Goal: Information Seeking & Learning: Learn about a topic

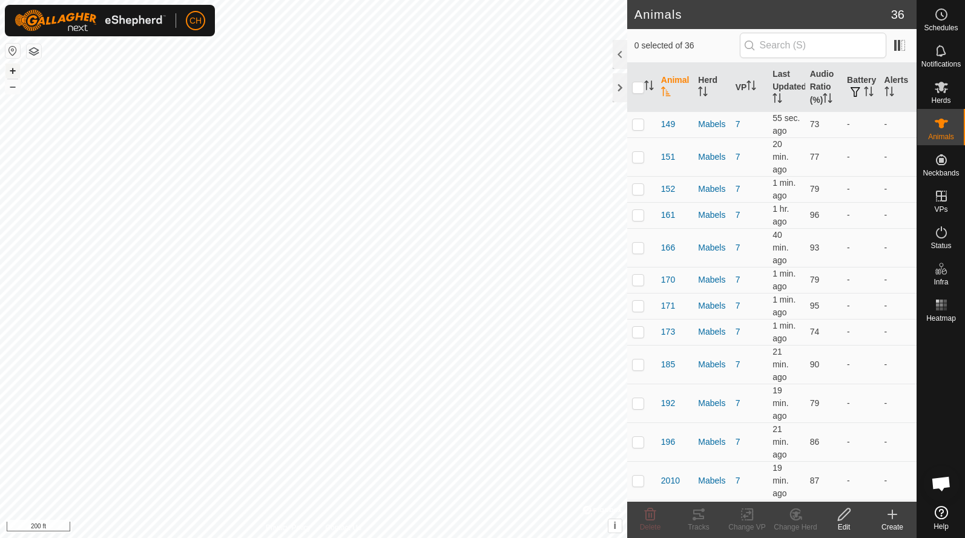
click at [12, 71] on button "+" at bounding box center [12, 71] width 15 height 15
click at [638, 126] on p-checkbox at bounding box center [638, 124] width 12 height 10
checkbox input "true"
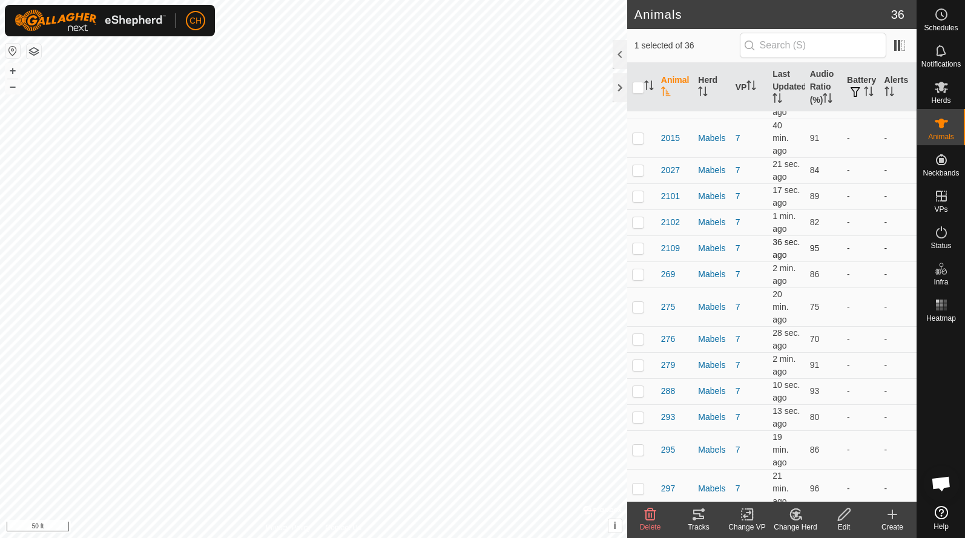
scroll to position [383, 0]
click at [641, 303] on p-checkbox at bounding box center [638, 306] width 12 height 10
checkbox input "true"
click at [642, 340] on p-checkbox at bounding box center [638, 338] width 12 height 10
checkbox input "true"
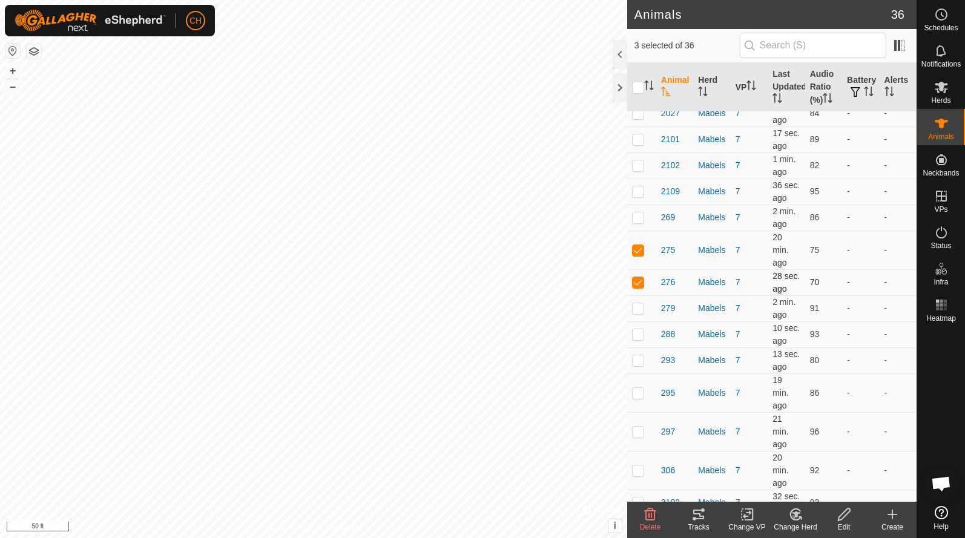
scroll to position [451, 0]
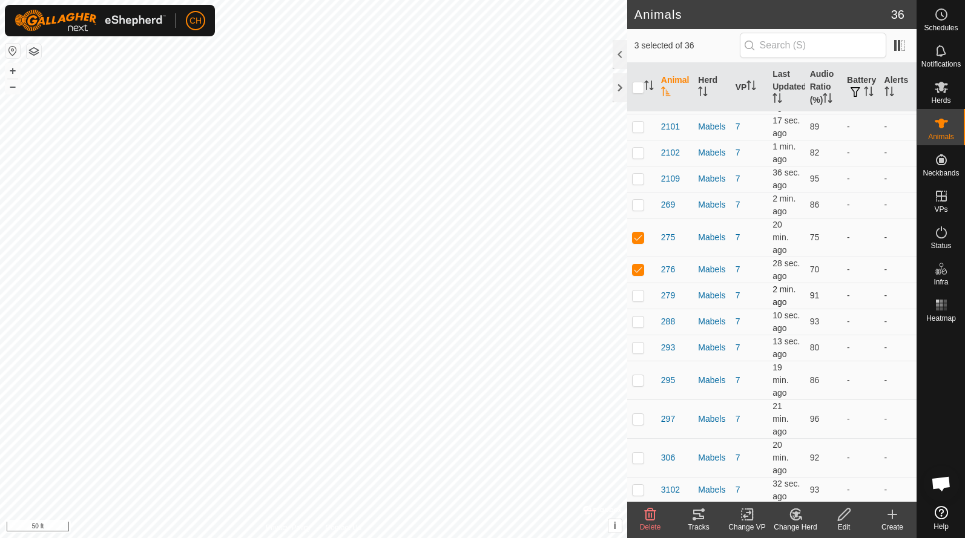
click at [642, 294] on p-checkbox at bounding box center [638, 296] width 12 height 10
checkbox input "true"
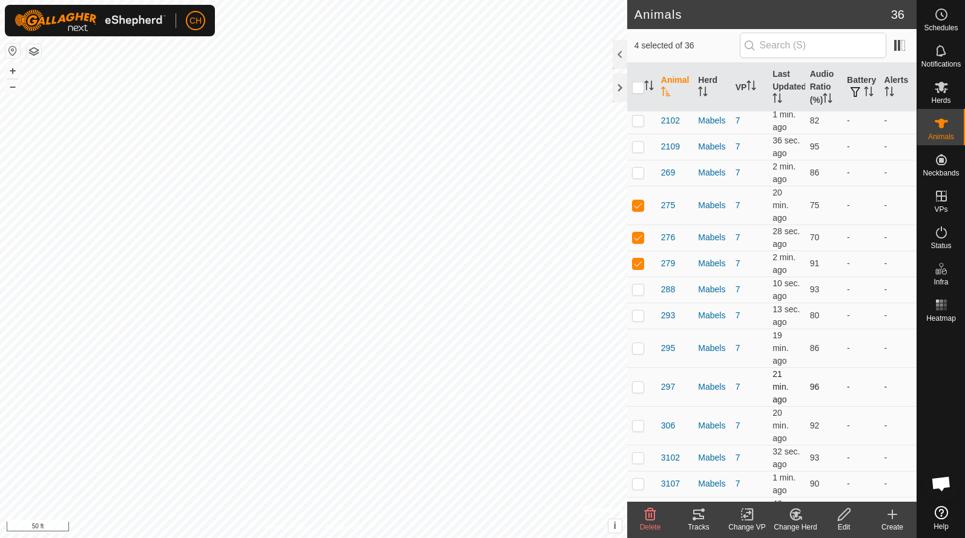
scroll to position [487, 0]
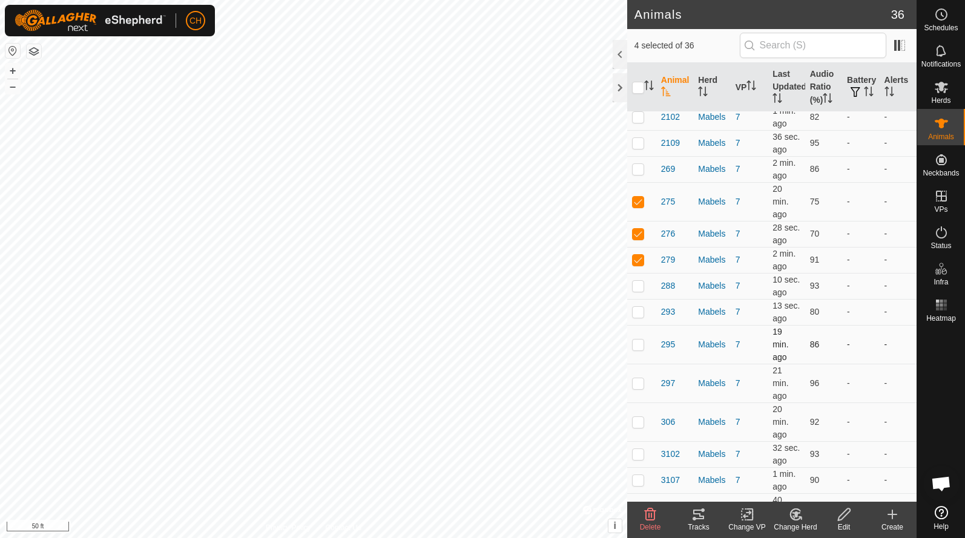
click at [639, 349] on td at bounding box center [641, 344] width 29 height 39
checkbox input "true"
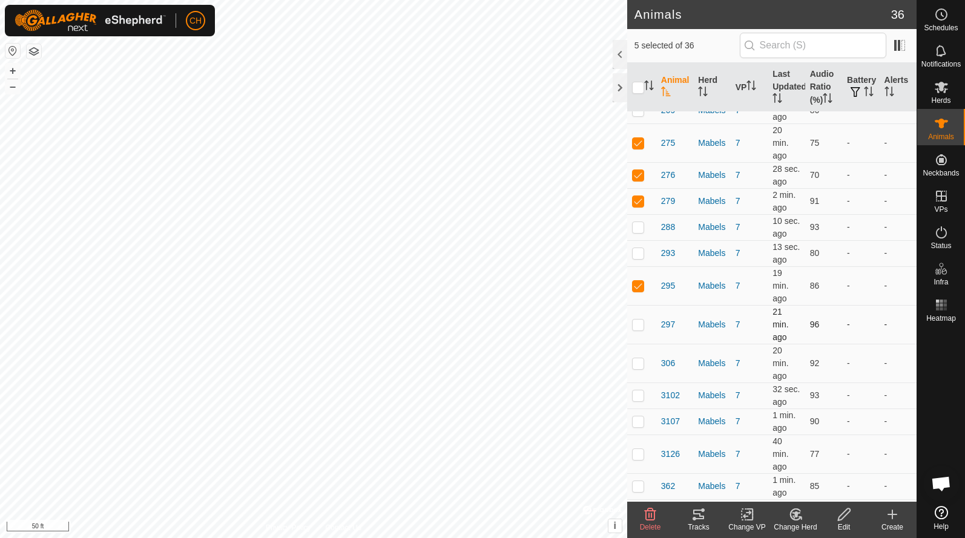
scroll to position [559, 0]
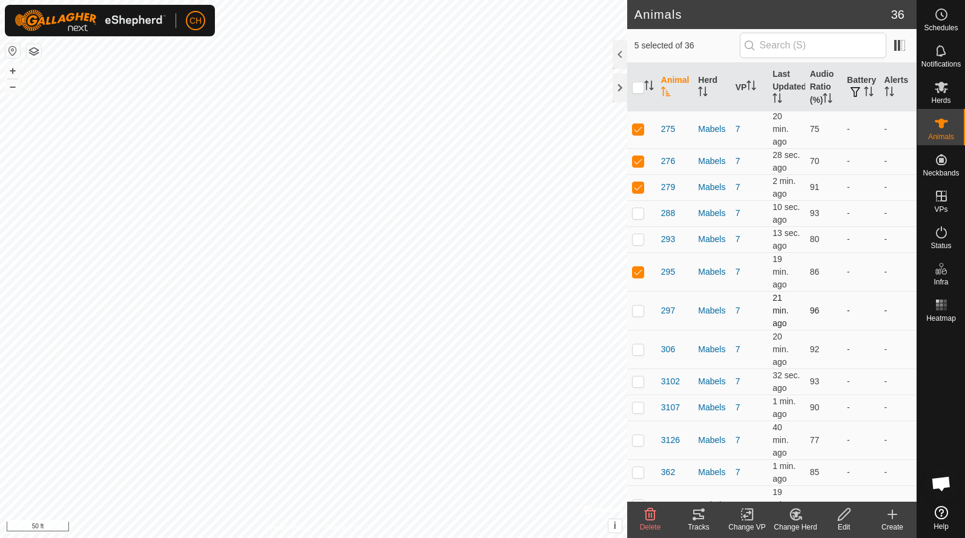
click at [640, 309] on p-checkbox at bounding box center [638, 311] width 12 height 10
checkbox input "true"
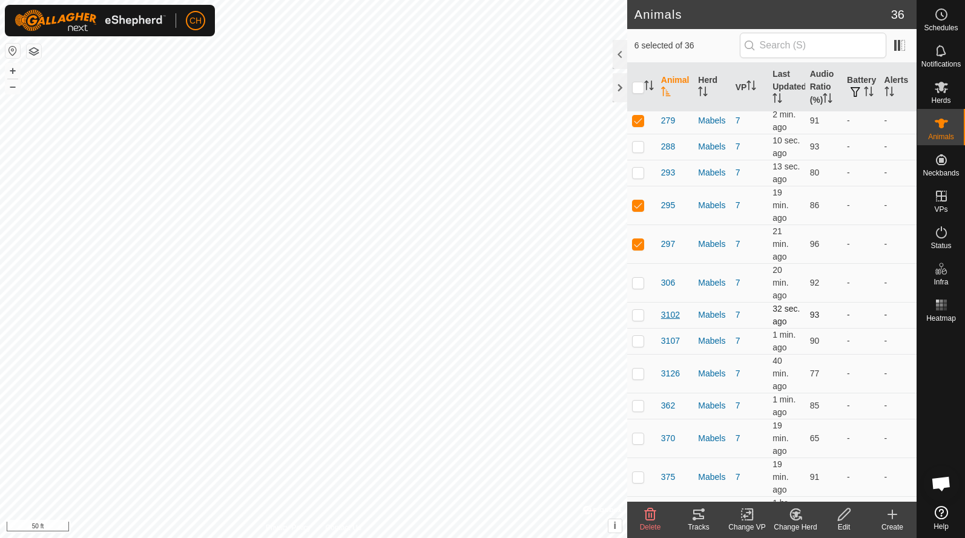
scroll to position [627, 0]
click at [713, 518] on tracks-svg-icon at bounding box center [698, 514] width 48 height 15
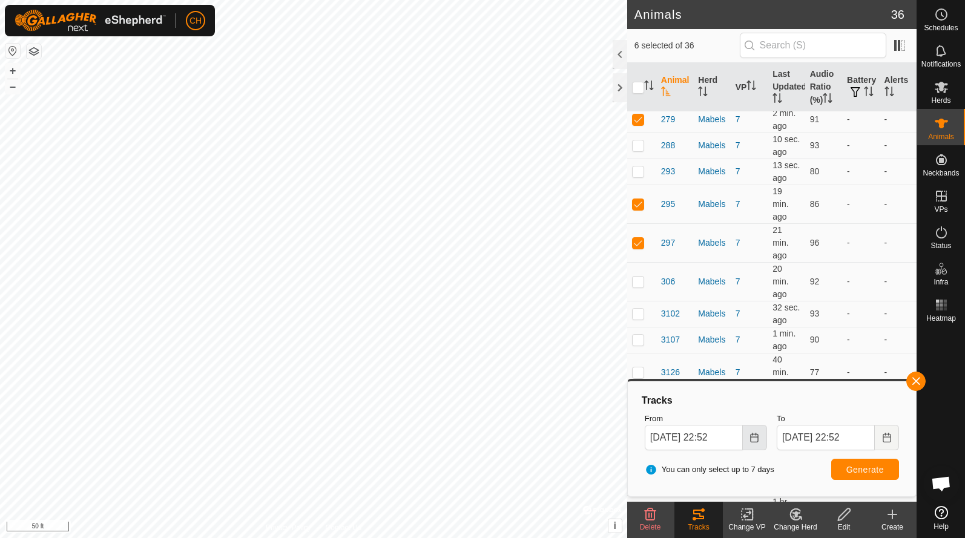
click at [754, 438] on icon "Choose Date" at bounding box center [755, 438] width 10 height 10
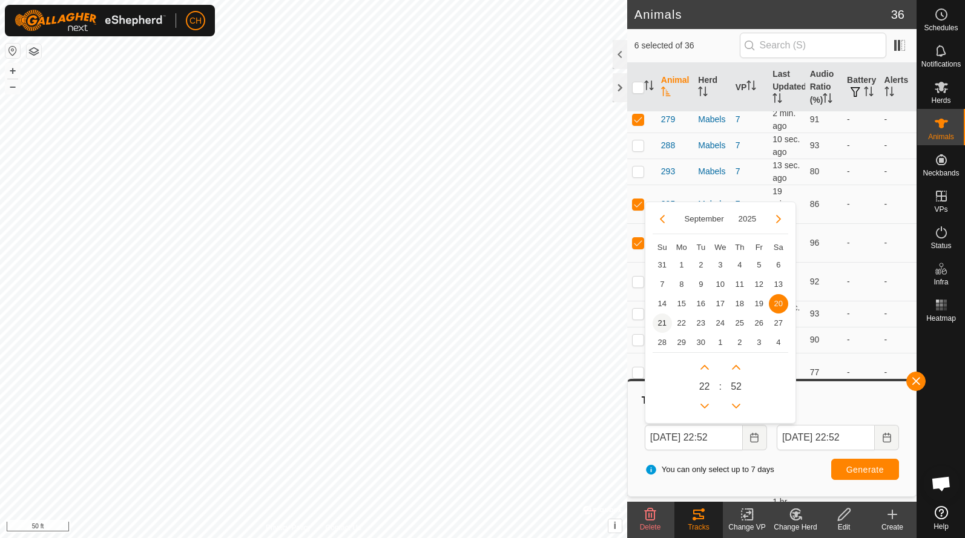
click at [664, 325] on span "21" at bounding box center [662, 323] width 19 height 19
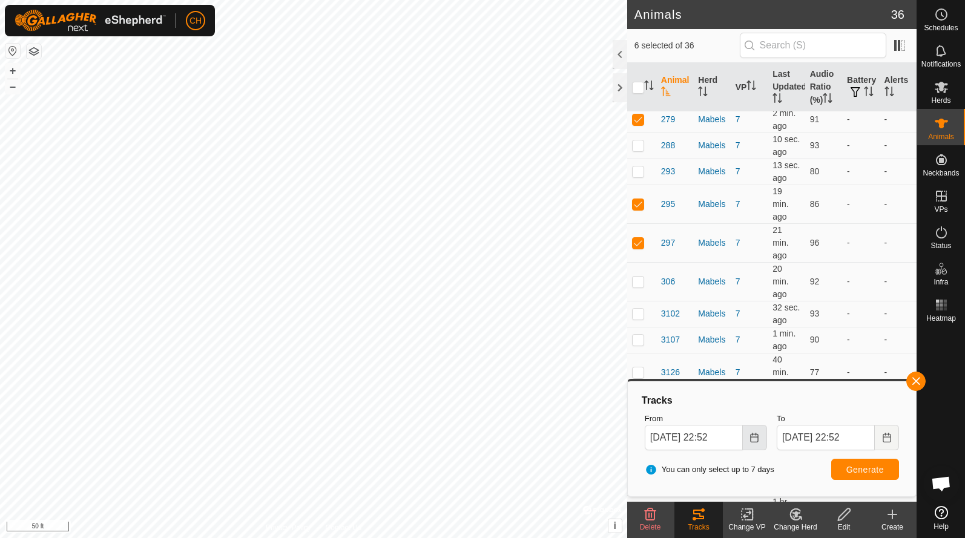
click at [749, 439] on button "Choose Date" at bounding box center [755, 437] width 24 height 25
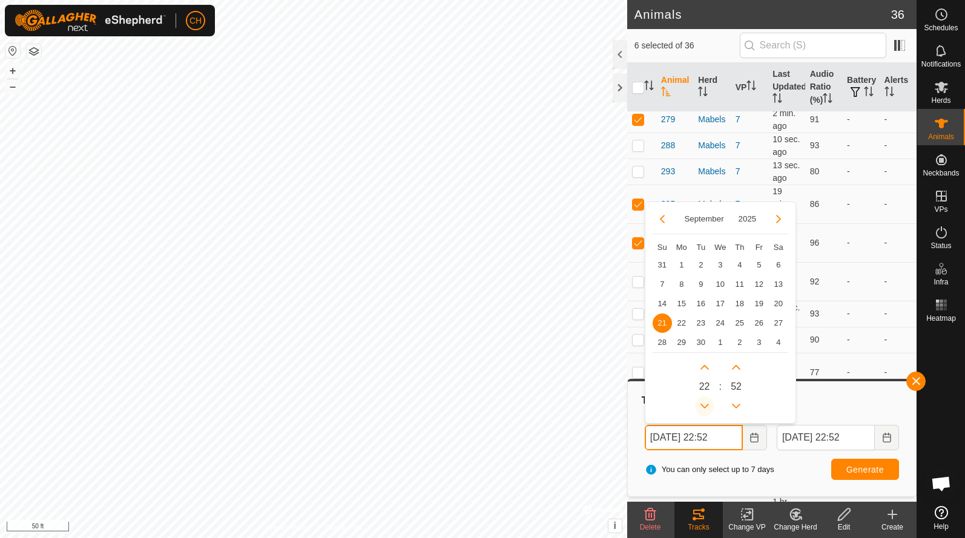
click at [703, 403] on button "Previous Hour" at bounding box center [704, 406] width 19 height 19
click at [704, 404] on span "Previous Hour" at bounding box center [704, 404] width 0 height 0
click at [703, 403] on icon "Previous Hour" at bounding box center [705, 406] width 10 height 10
type input "[DATE] 19:52"
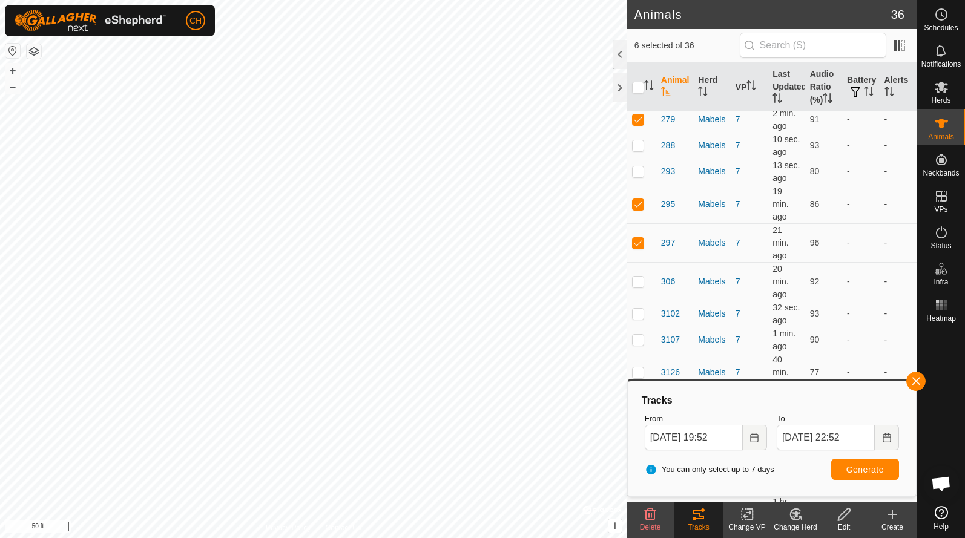
click at [868, 468] on span "Generate" at bounding box center [865, 470] width 38 height 10
click at [636, 243] on p-checkbox at bounding box center [638, 243] width 12 height 10
checkbox input "false"
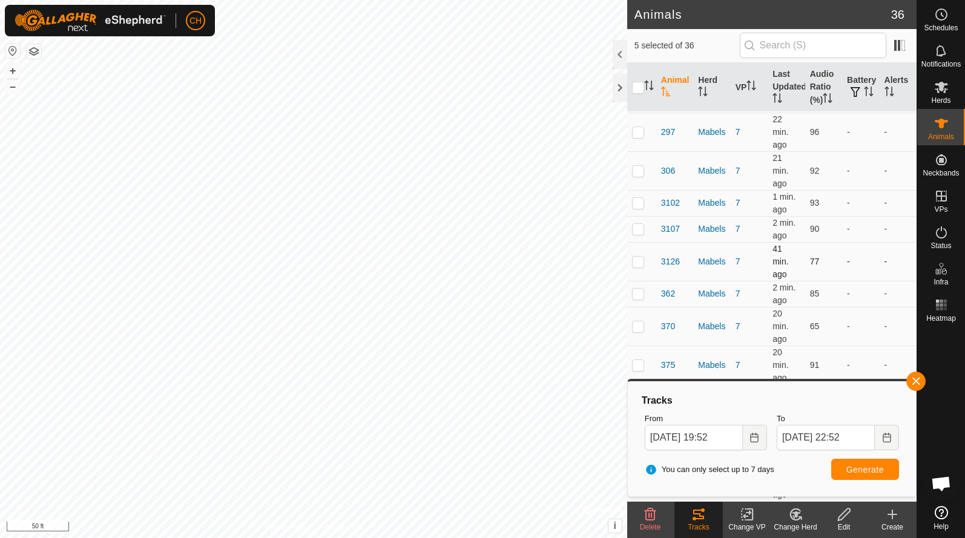
scroll to position [738, 0]
click at [638, 325] on p-checkbox at bounding box center [638, 326] width 12 height 10
checkbox input "true"
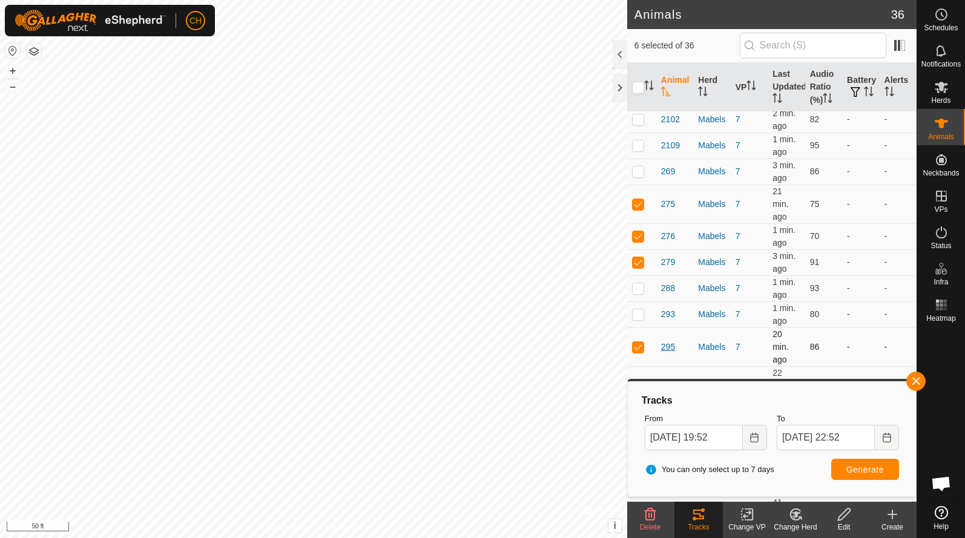
scroll to position [481, 0]
click at [637, 271] on td at bounding box center [641, 265] width 29 height 26
checkbox input "false"
click at [636, 206] on p-checkbox at bounding box center [638, 207] width 12 height 10
checkbox input "false"
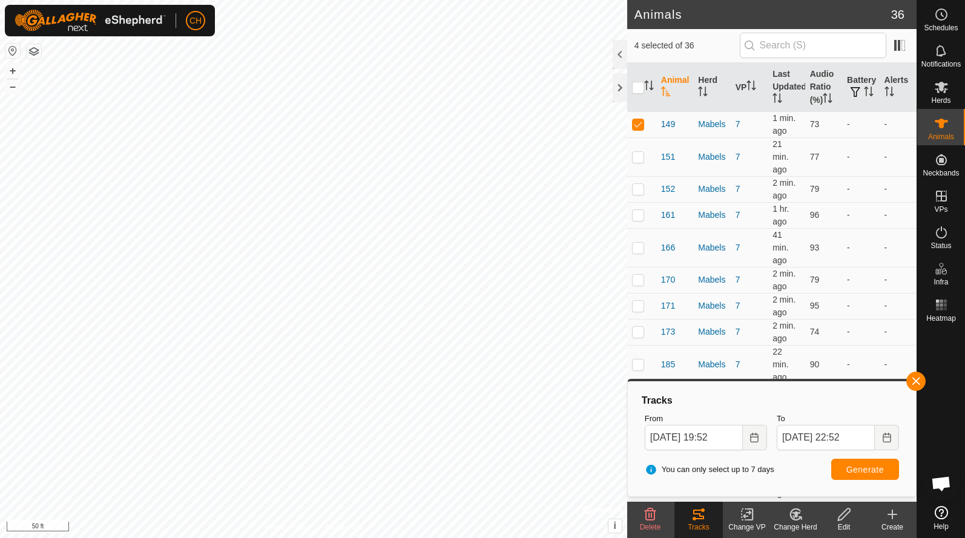
scroll to position [0, 0]
click at [852, 465] on span "Generate" at bounding box center [865, 470] width 38 height 10
click at [12, 69] on button "+" at bounding box center [12, 71] width 15 height 15
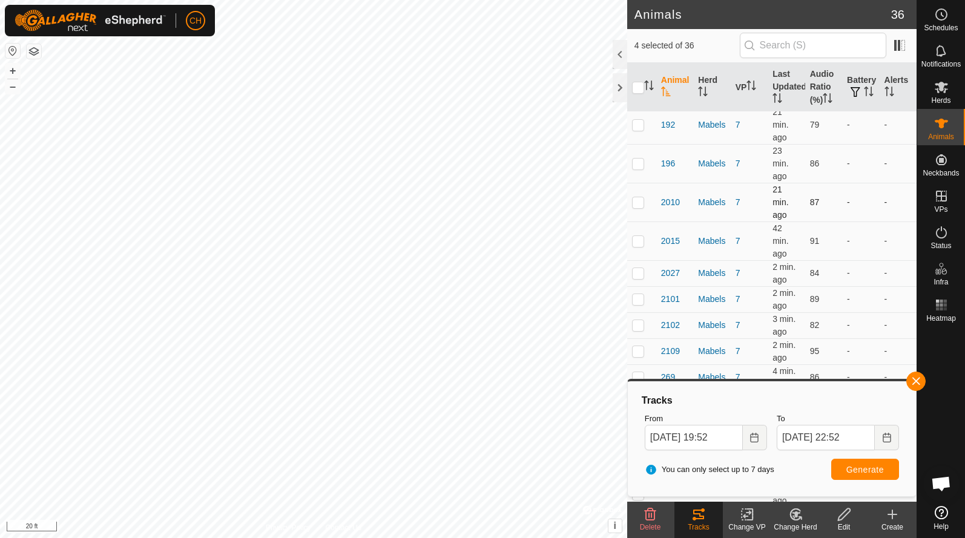
scroll to position [280, 0]
click at [639, 242] on p-checkbox at bounding box center [638, 240] width 12 height 10
checkbox input "true"
click at [847, 467] on span "Generate" at bounding box center [865, 470] width 38 height 10
click at [12, 88] on button "–" at bounding box center [12, 86] width 15 height 15
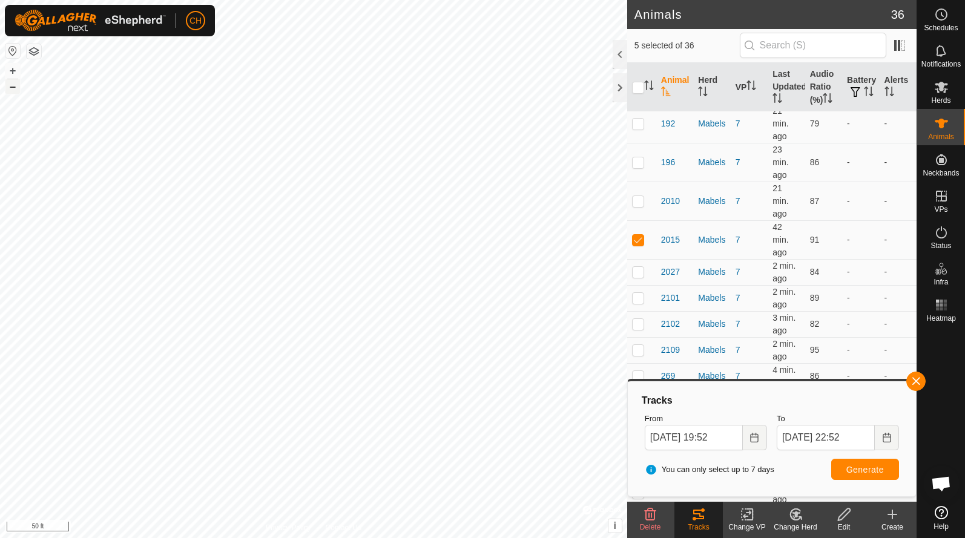
click at [12, 88] on button "–" at bounding box center [12, 86] width 15 height 15
click at [755, 440] on icon "Choose Date" at bounding box center [755, 438] width 10 height 10
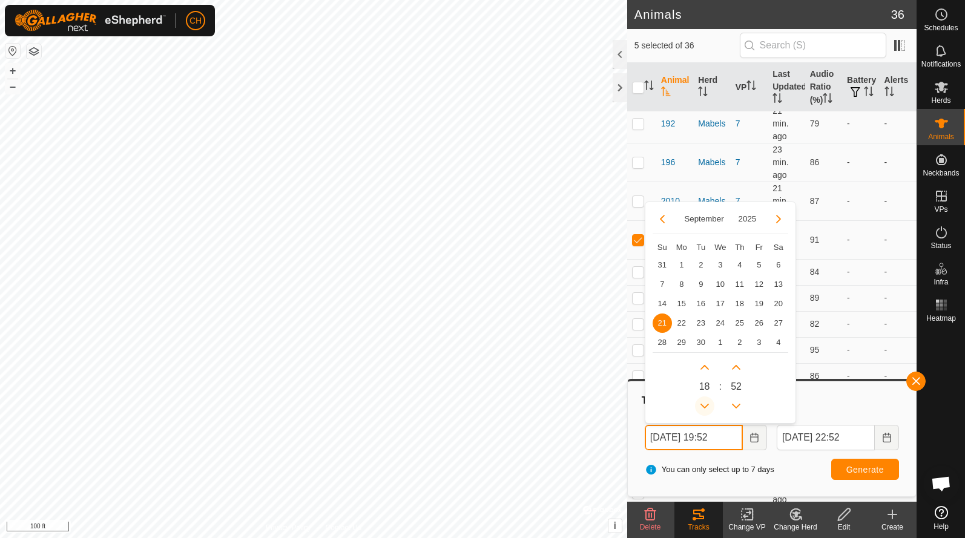
click at [704, 404] on button "Previous Hour" at bounding box center [704, 406] width 19 height 19
type input "[DATE] 18:52"
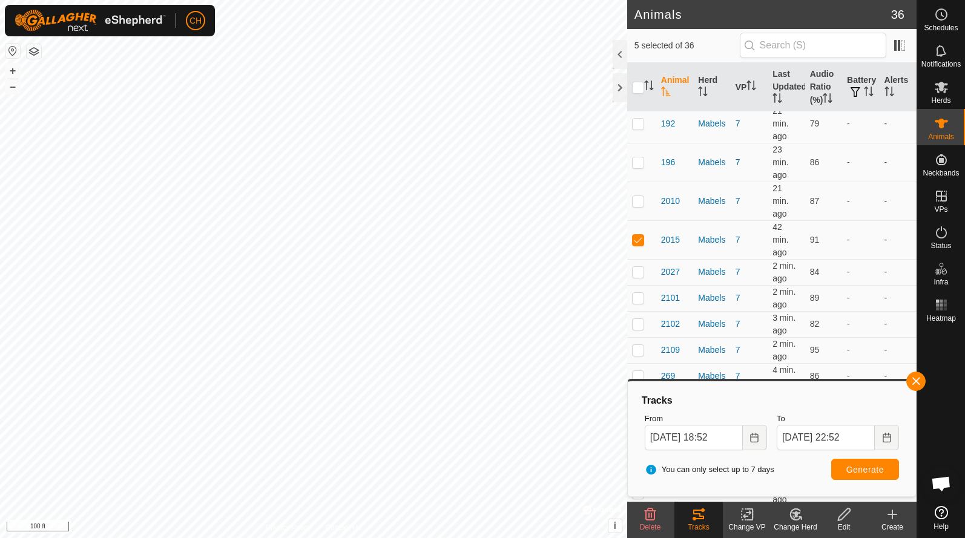
click at [869, 465] on span "Generate" at bounding box center [865, 470] width 38 height 10
click at [14, 72] on button "+" at bounding box center [12, 71] width 15 height 15
click at [15, 88] on button "–" at bounding box center [12, 86] width 15 height 15
click at [636, 239] on p-checkbox at bounding box center [638, 240] width 12 height 10
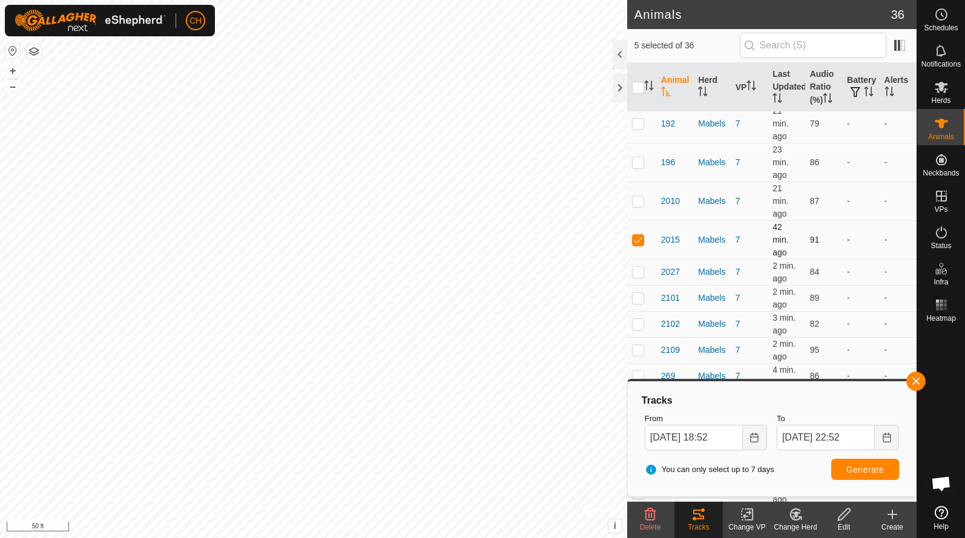
checkbox input "false"
click at [871, 469] on span "Generate" at bounding box center [865, 470] width 38 height 10
click at [12, 71] on button "+" at bounding box center [12, 71] width 15 height 15
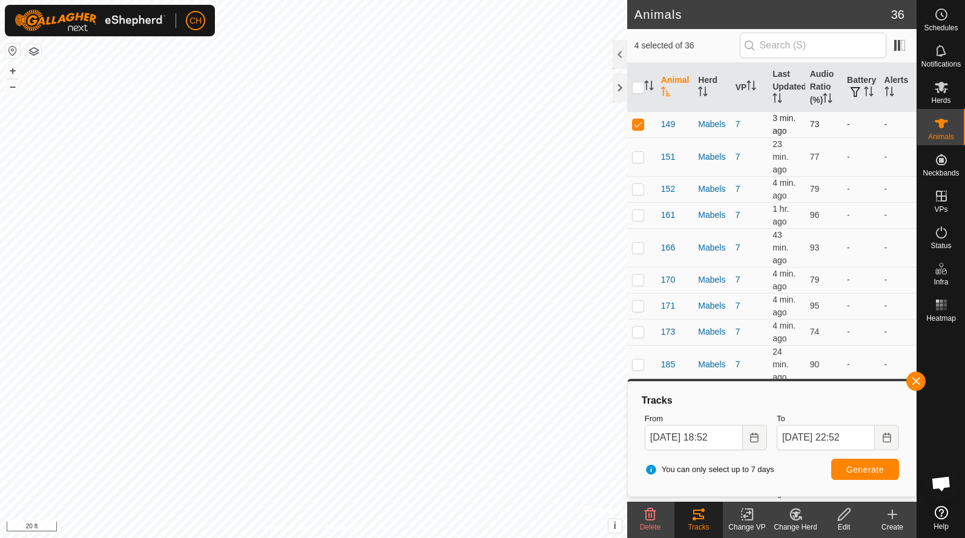
scroll to position [0, 0]
click at [638, 124] on p-checkbox at bounding box center [638, 124] width 12 height 10
checkbox input "false"
click at [889, 469] on button "Generate" at bounding box center [865, 469] width 68 height 21
click at [12, 87] on button "–" at bounding box center [12, 86] width 15 height 15
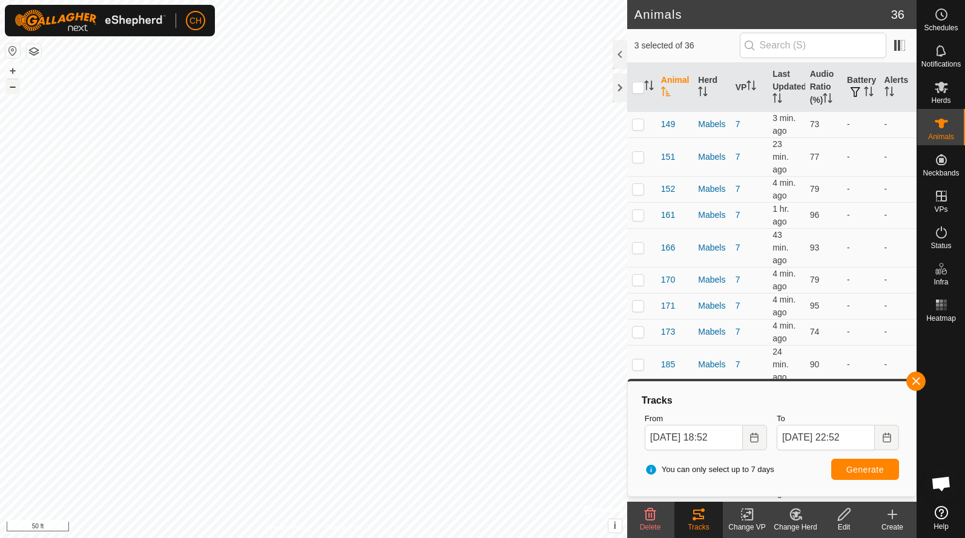
click at [12, 88] on button "–" at bounding box center [12, 86] width 15 height 15
click at [15, 71] on button "+" at bounding box center [12, 71] width 15 height 15
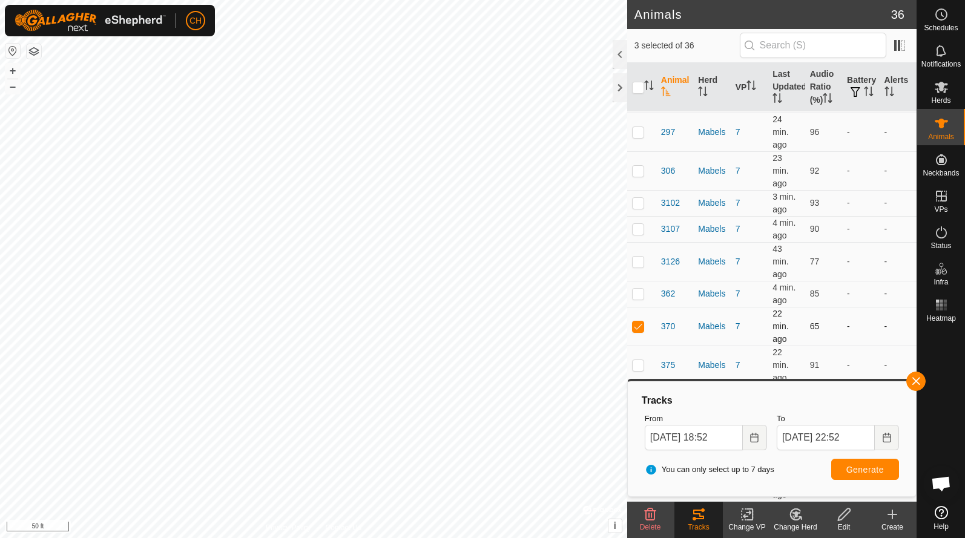
scroll to position [738, 0]
click at [639, 330] on p-checkbox at bounding box center [638, 326] width 12 height 10
checkbox input "false"
click at [873, 463] on button "Generate" at bounding box center [865, 469] width 68 height 21
click at [13, 80] on button "–" at bounding box center [12, 86] width 15 height 15
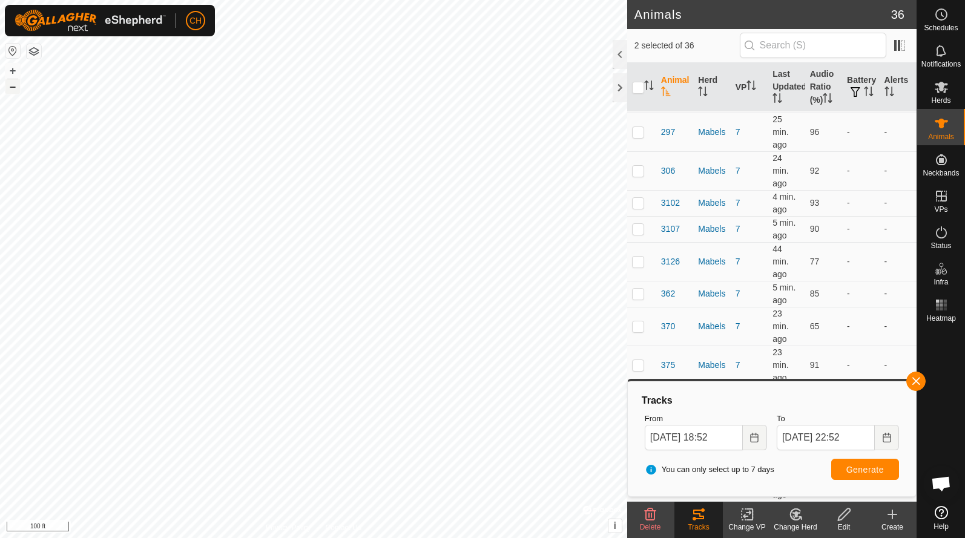
click at [13, 83] on button "–" at bounding box center [12, 86] width 15 height 15
click at [15, 69] on button "+" at bounding box center [12, 71] width 15 height 15
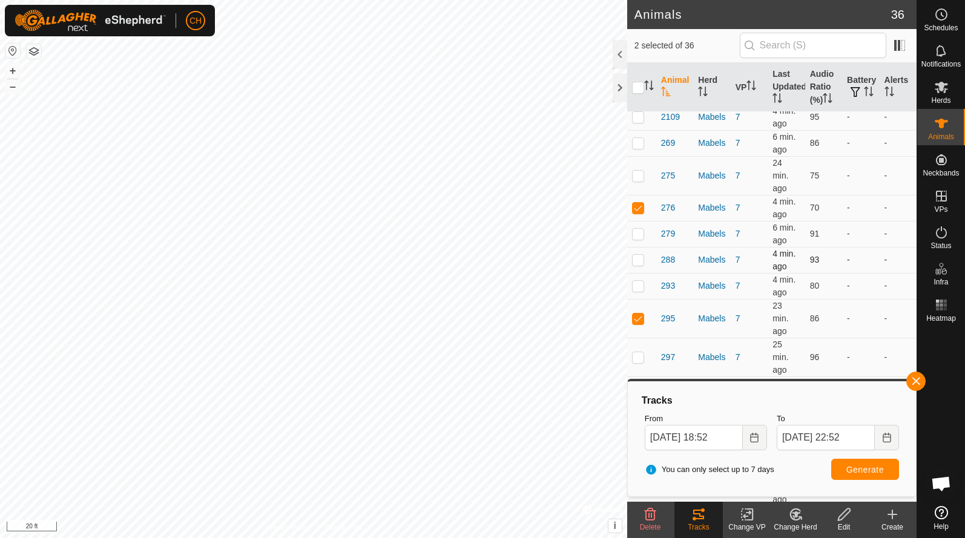
scroll to position [514, 0]
click at [642, 317] on p-checkbox at bounding box center [638, 317] width 12 height 10
checkbox input "false"
click at [864, 472] on span "Generate" at bounding box center [865, 470] width 38 height 10
click at [638, 210] on p-checkbox at bounding box center [638, 207] width 12 height 10
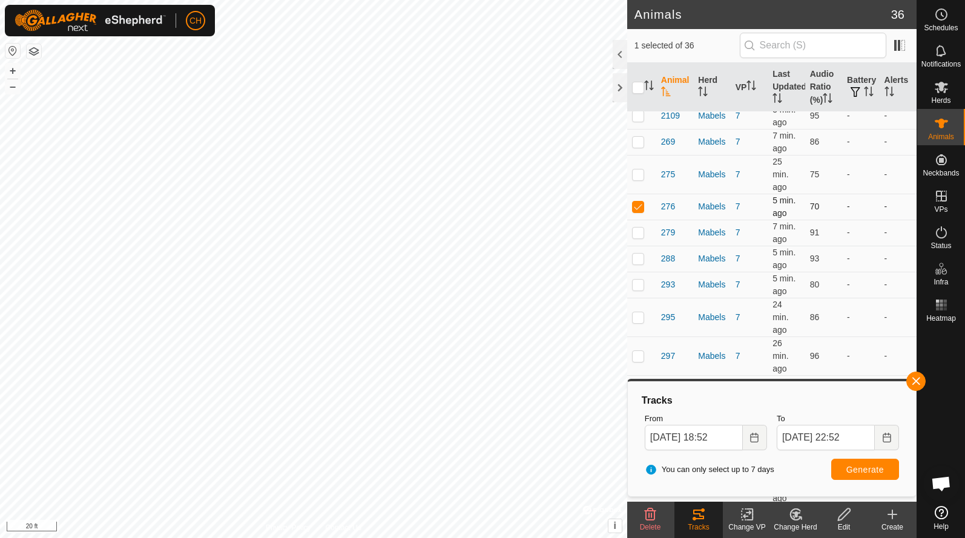
checkbox input "false"
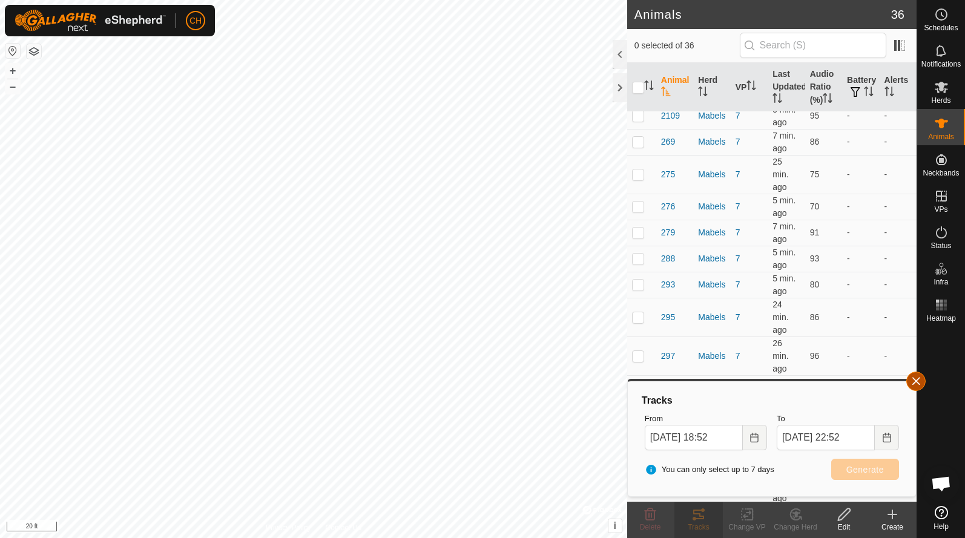
click at [911, 382] on button "button" at bounding box center [915, 381] width 19 height 19
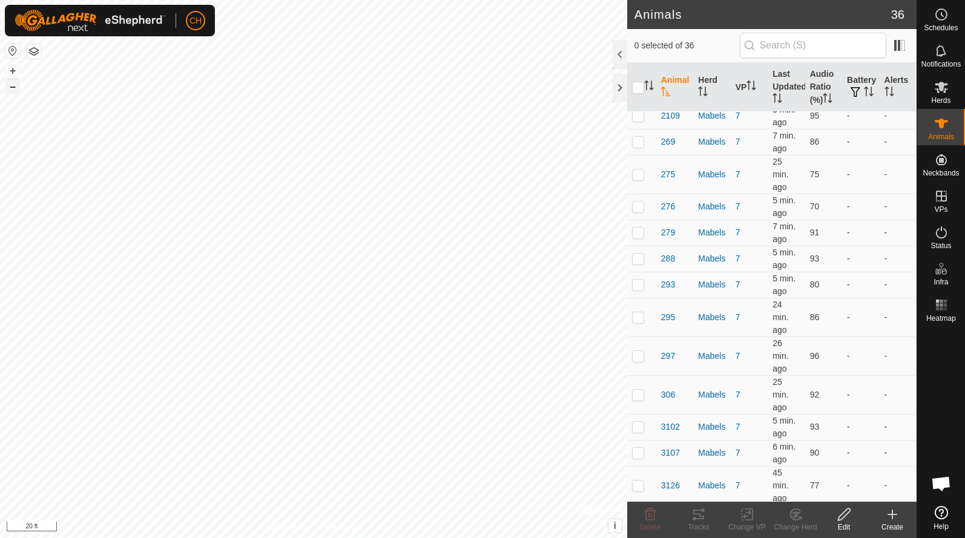
click at [14, 87] on button "–" at bounding box center [12, 86] width 15 height 15
click at [14, 84] on button "–" at bounding box center [12, 86] width 15 height 15
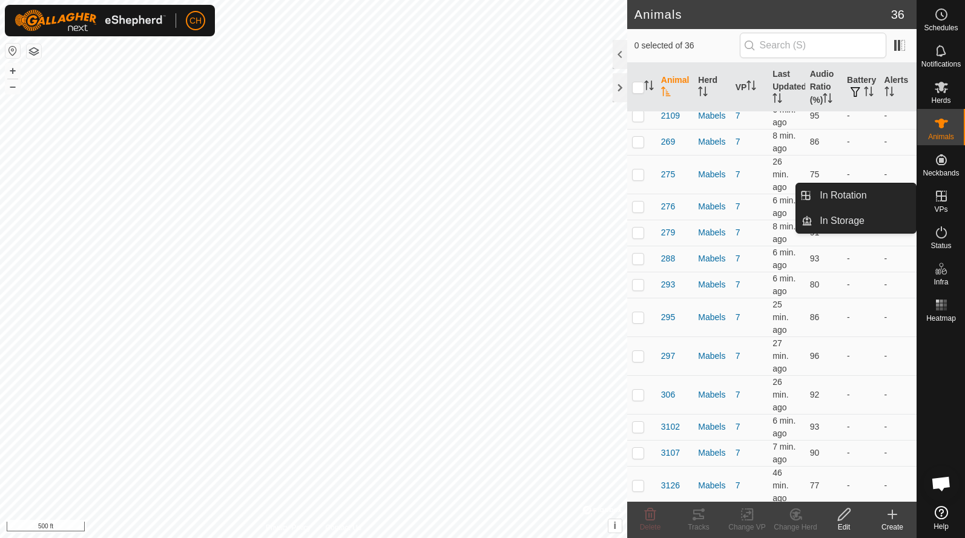
click at [948, 204] on es-virtualpaddocks-svg-icon at bounding box center [942, 195] width 22 height 19
click at [881, 199] on link "In Rotation" at bounding box center [865, 195] width 104 height 24
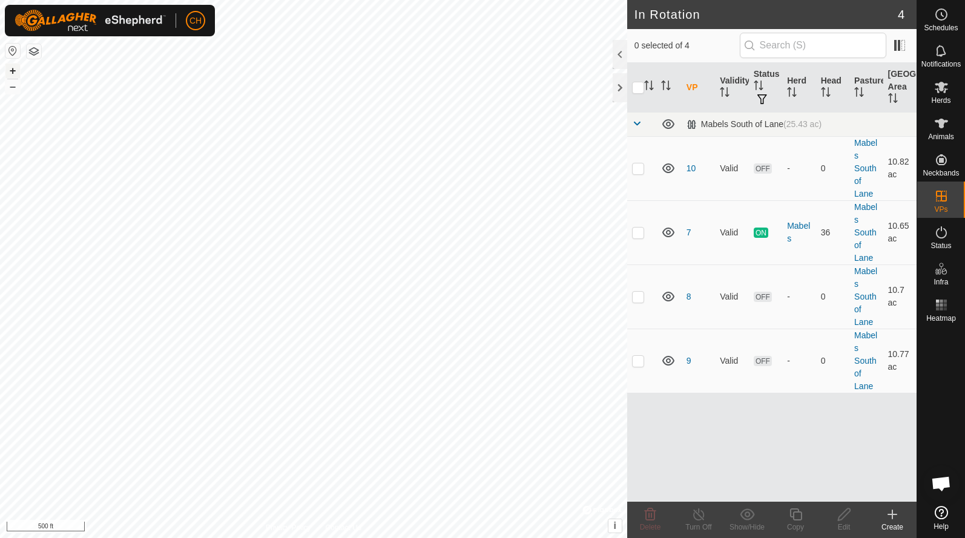
click at [10, 69] on button "+" at bounding box center [12, 71] width 15 height 15
click at [8, 70] on button "+" at bounding box center [12, 71] width 15 height 15
click at [12, 85] on button "–" at bounding box center [12, 86] width 15 height 15
click at [11, 66] on button "+" at bounding box center [12, 71] width 15 height 15
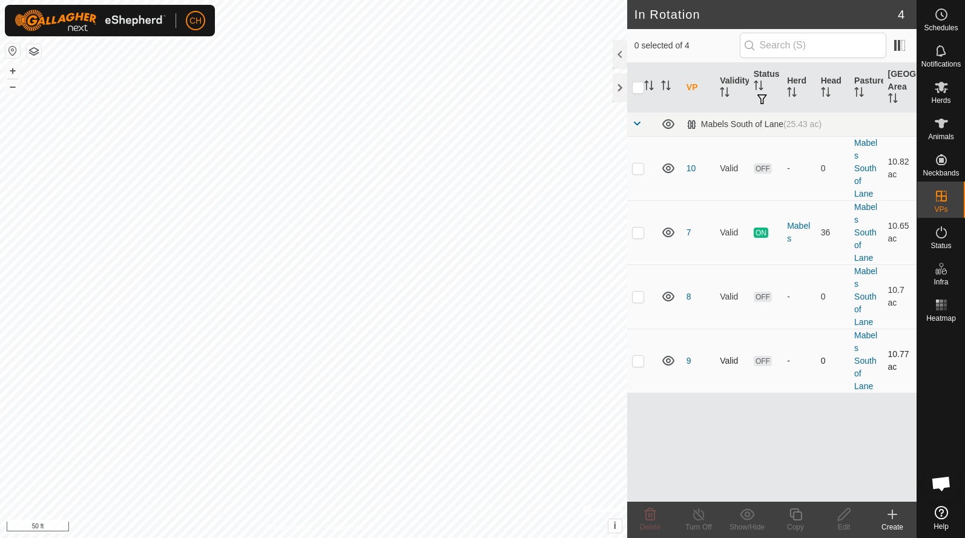
click at [635, 364] on p-checkbox at bounding box center [638, 361] width 12 height 10
checkbox input "true"
click at [11, 87] on button "–" at bounding box center [12, 86] width 15 height 15
click at [16, 89] on button "–" at bounding box center [12, 86] width 15 height 15
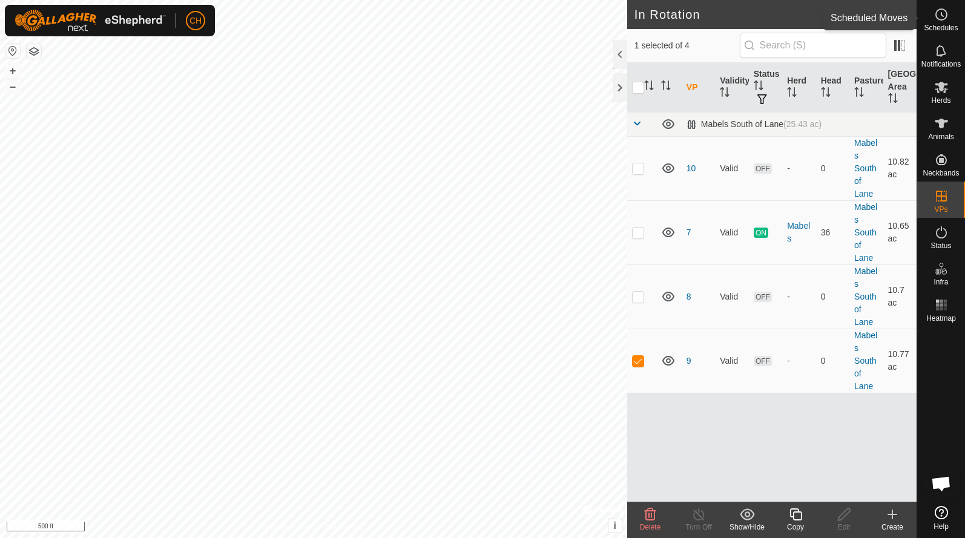
click at [945, 22] on es-schedule-vp-svg-icon at bounding box center [942, 14] width 22 height 19
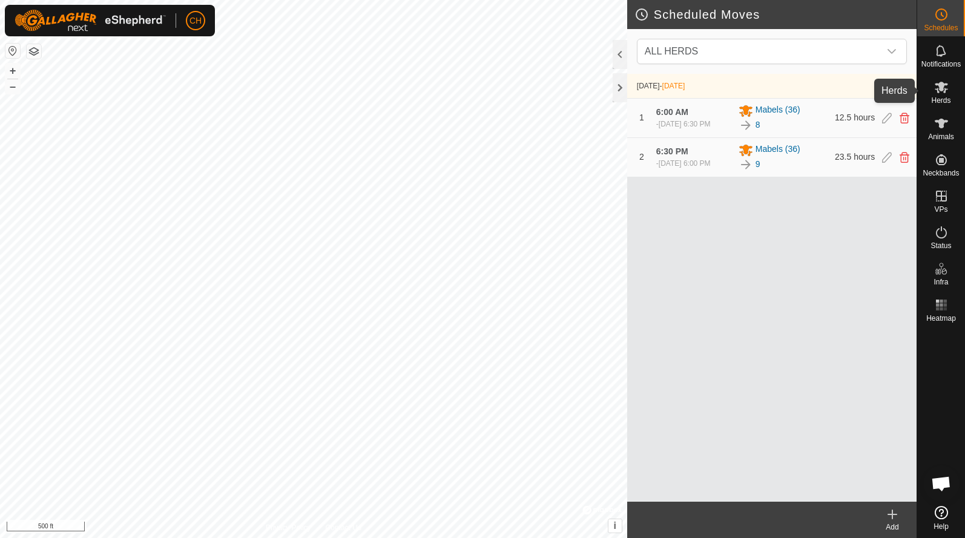
click at [937, 95] on es-mob-svg-icon at bounding box center [942, 86] width 22 height 19
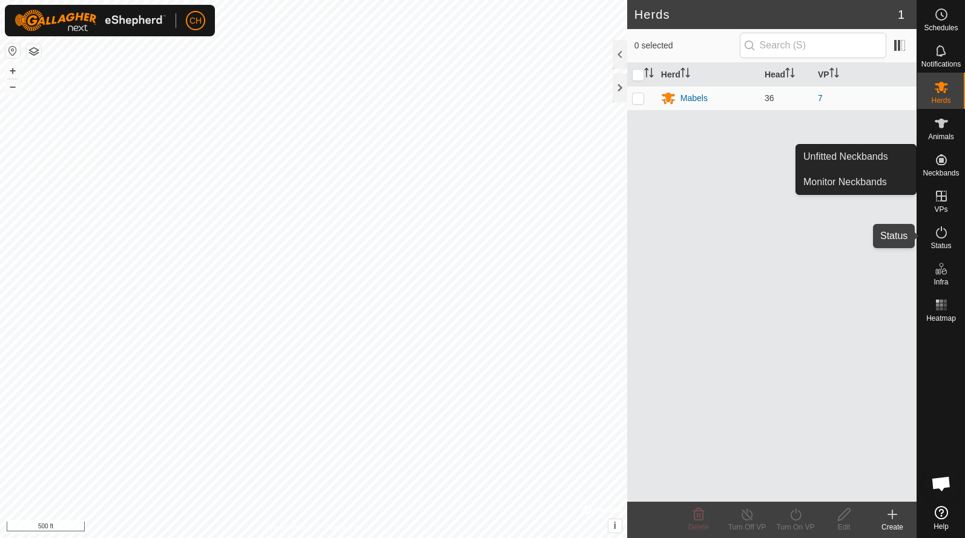
click at [939, 235] on icon at bounding box center [941, 232] width 15 height 15
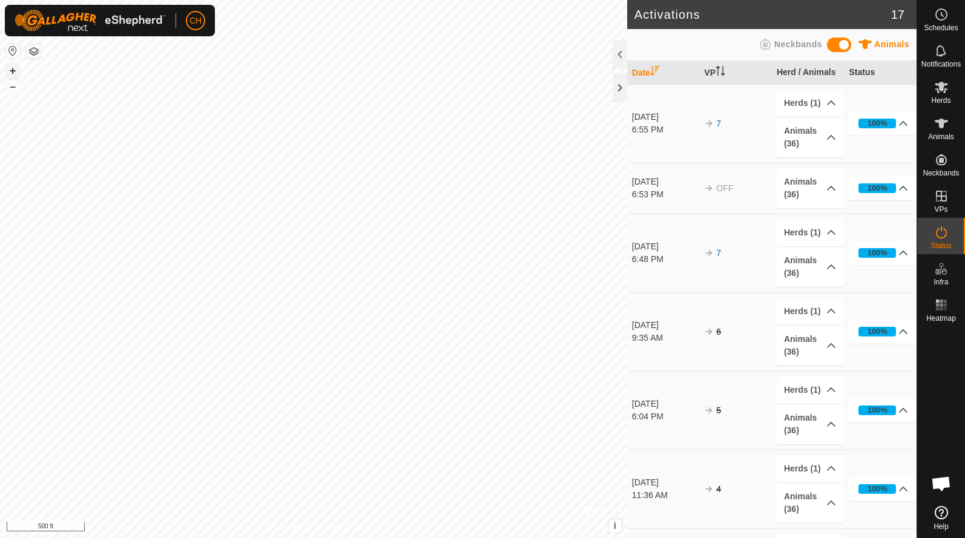
click at [15, 71] on button "+" at bounding box center [12, 71] width 15 height 15
click at [12, 85] on button "–" at bounding box center [12, 86] width 15 height 15
click at [943, 313] on es-heatmap-svg-icon at bounding box center [942, 304] width 22 height 19
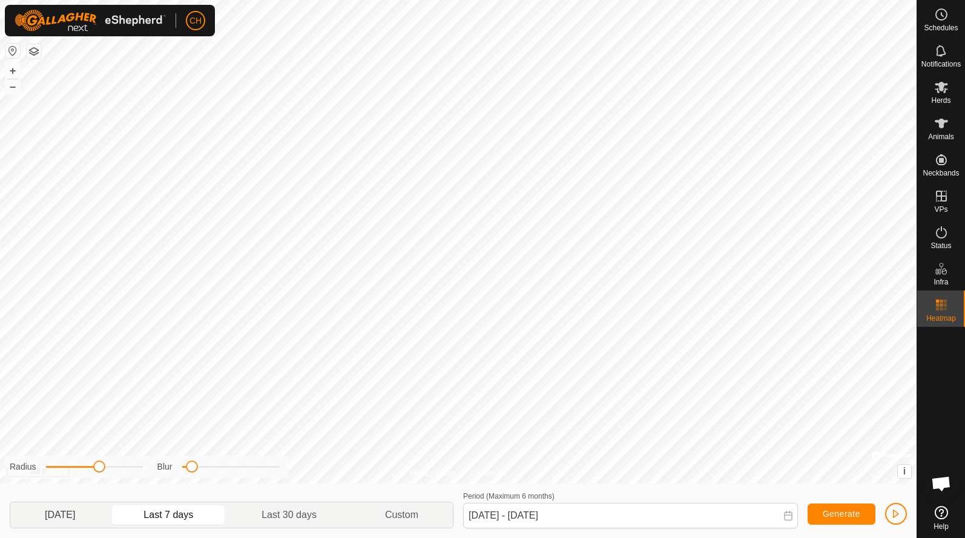
click at [61, 518] on p-togglebutton "[DATE]" at bounding box center [59, 515] width 99 height 25
type input "[DATE] - [DATE]"
click at [14, 88] on button "–" at bounding box center [12, 86] width 15 height 15
click at [17, 70] on button "+" at bounding box center [12, 71] width 15 height 15
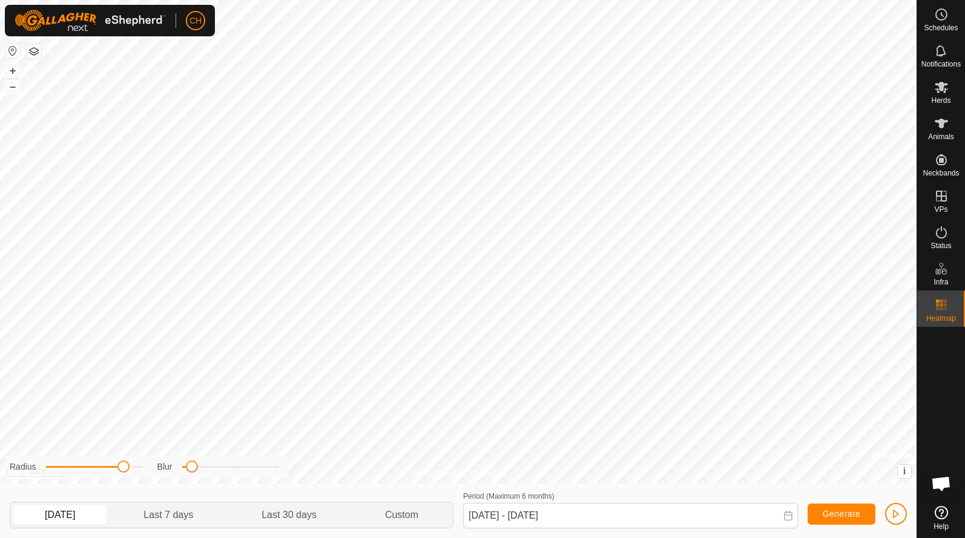
drag, startPoint x: 99, startPoint y: 469, endPoint x: 121, endPoint y: 469, distance: 21.8
click at [123, 469] on span at bounding box center [123, 467] width 12 height 12
drag, startPoint x: 193, startPoint y: 471, endPoint x: 251, endPoint y: 464, distance: 58.5
click at [251, 464] on span at bounding box center [252, 467] width 12 height 12
drag, startPoint x: 250, startPoint y: 465, endPoint x: 279, endPoint y: 467, distance: 28.5
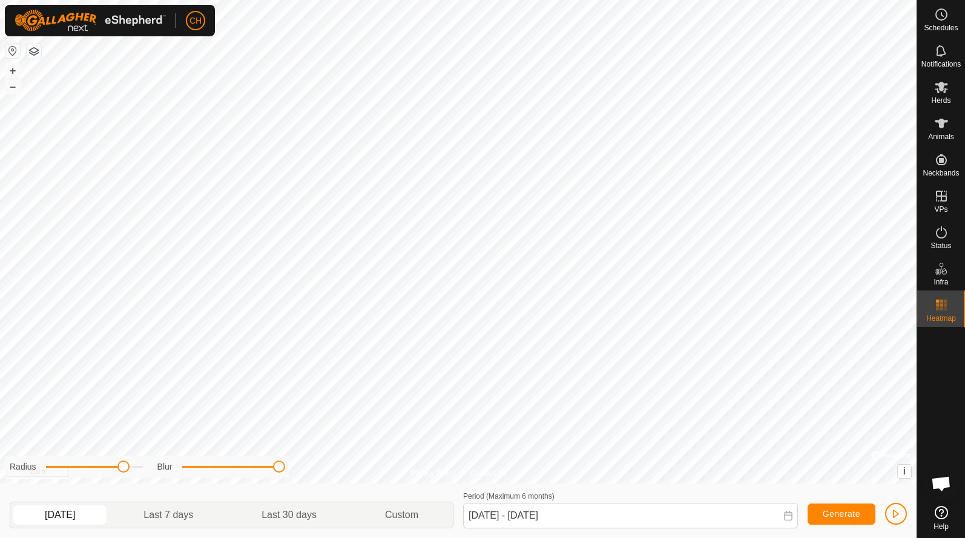
click at [279, 467] on span at bounding box center [279, 467] width 12 height 12
drag, startPoint x: 124, startPoint y: 464, endPoint x: 171, endPoint y: 459, distance: 47.5
click at [171, 459] on div "Radius Blur" at bounding box center [147, 467] width 284 height 22
drag, startPoint x: 276, startPoint y: 463, endPoint x: 234, endPoint y: 457, distance: 42.2
click at [234, 457] on div "Radius Blur" at bounding box center [147, 467] width 284 height 22
